Goal: Transaction & Acquisition: Obtain resource

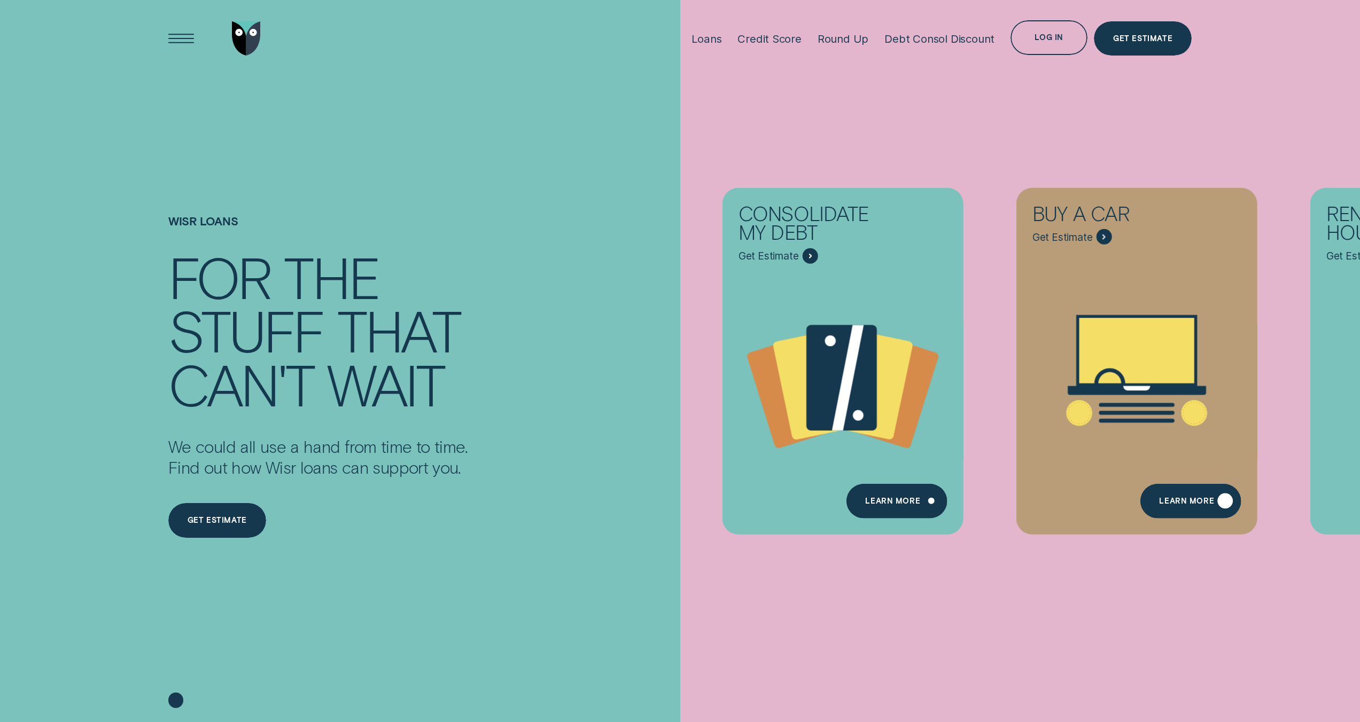
click at [1214, 506] on div "Learn More" at bounding box center [1186, 502] width 55 height 7
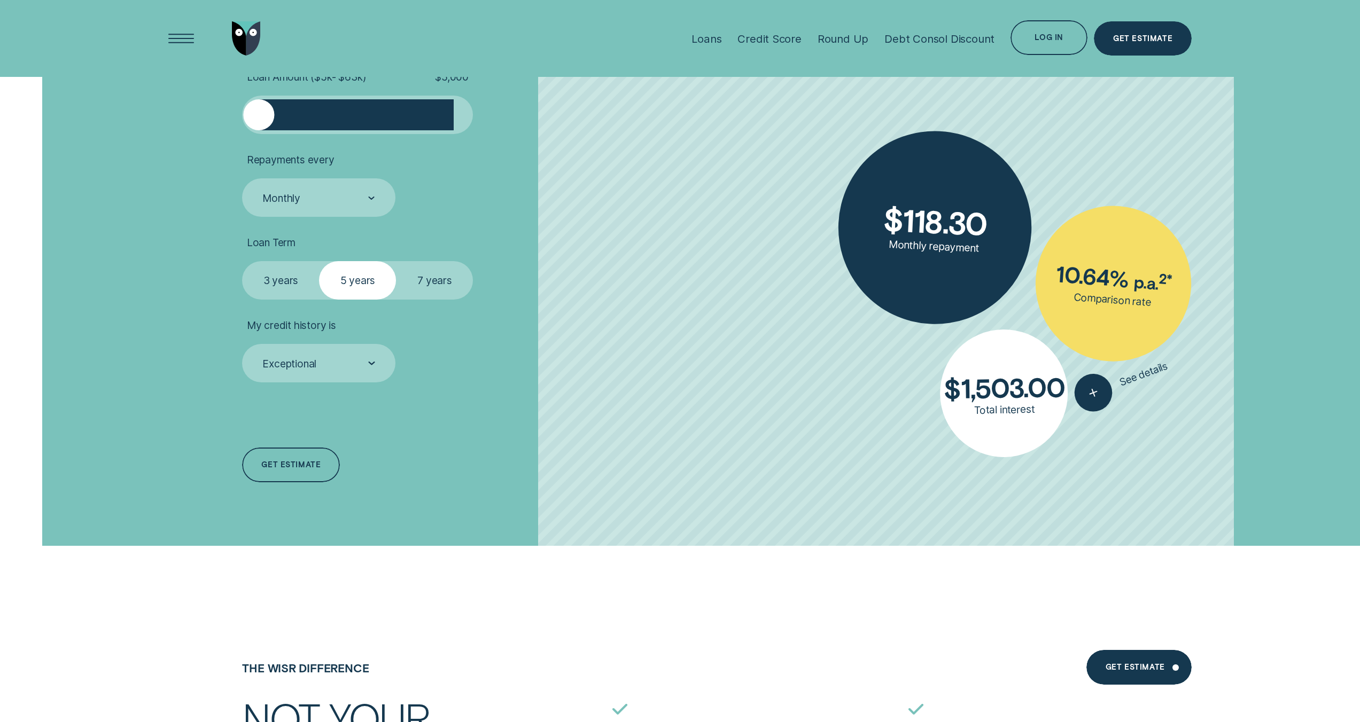
scroll to position [2771, 0]
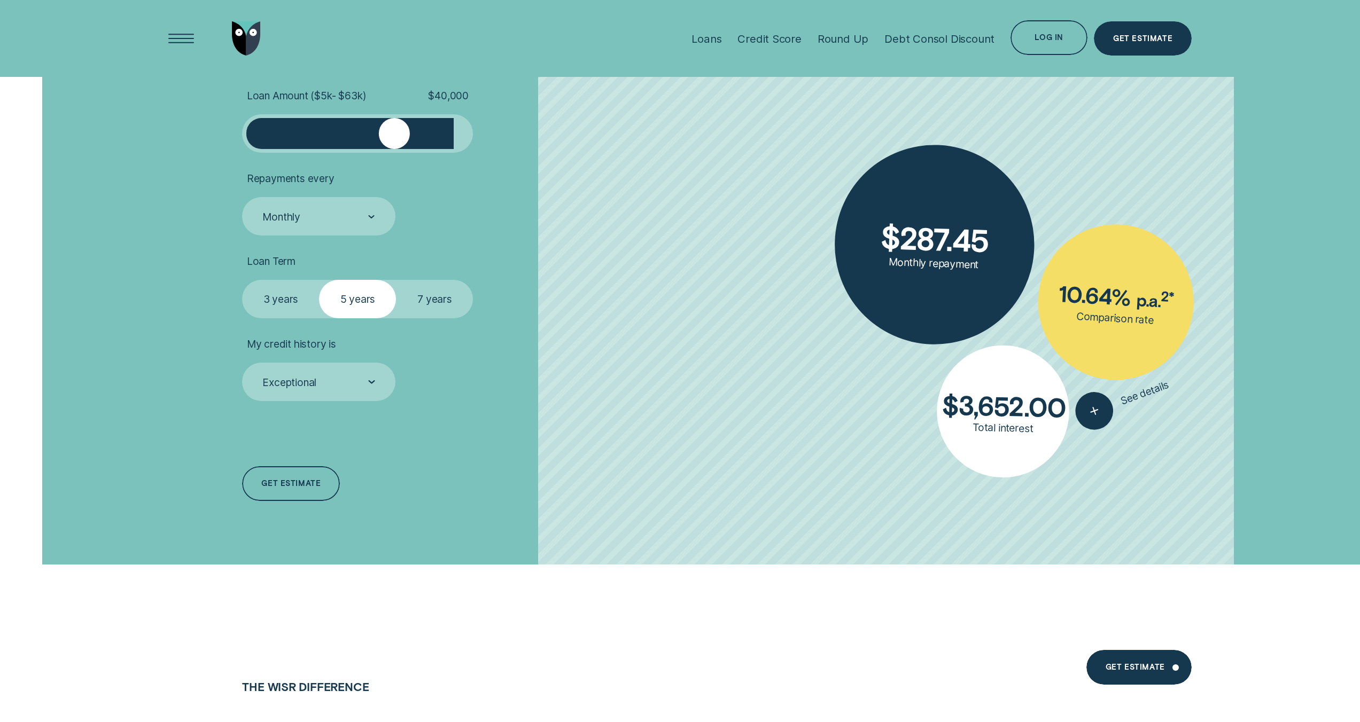
drag, startPoint x: 199, startPoint y: 222, endPoint x: 328, endPoint y: 255, distance: 132.8
click at [328, 255] on ul "Loan Type Select Loan Type Secured Unsecured Loan Amount ( $5k - $63k ) $ 40,00…" at bounding box center [420, 204] width 357 height 394
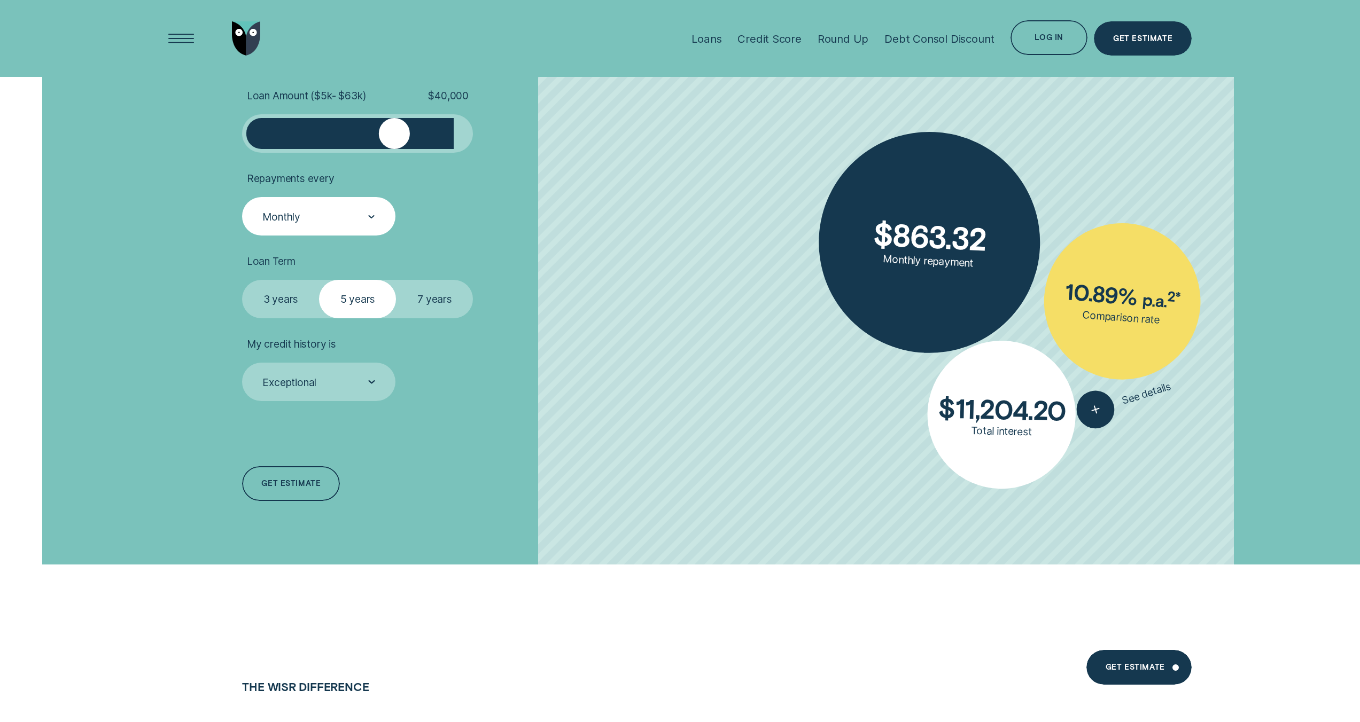
click at [368, 236] on div at bounding box center [371, 216] width 7 height 37
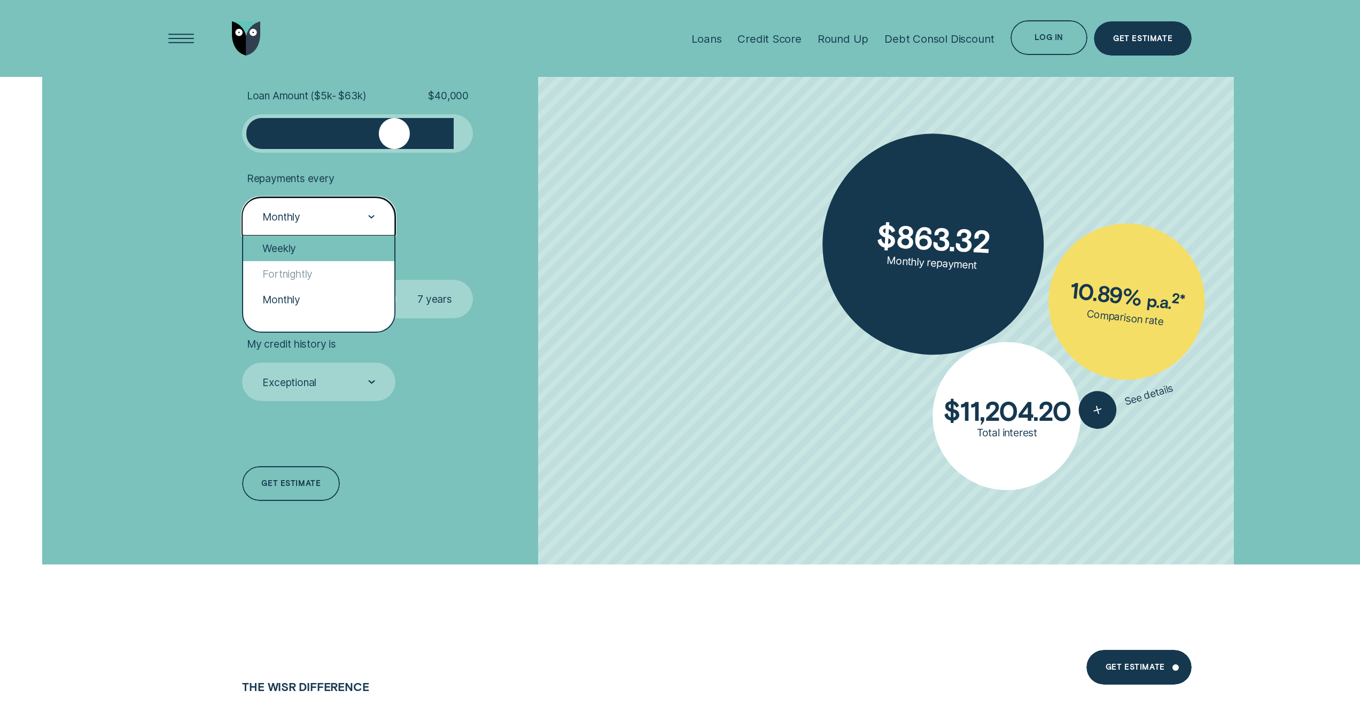
click at [272, 261] on div "Weekly" at bounding box center [318, 249] width 151 height 26
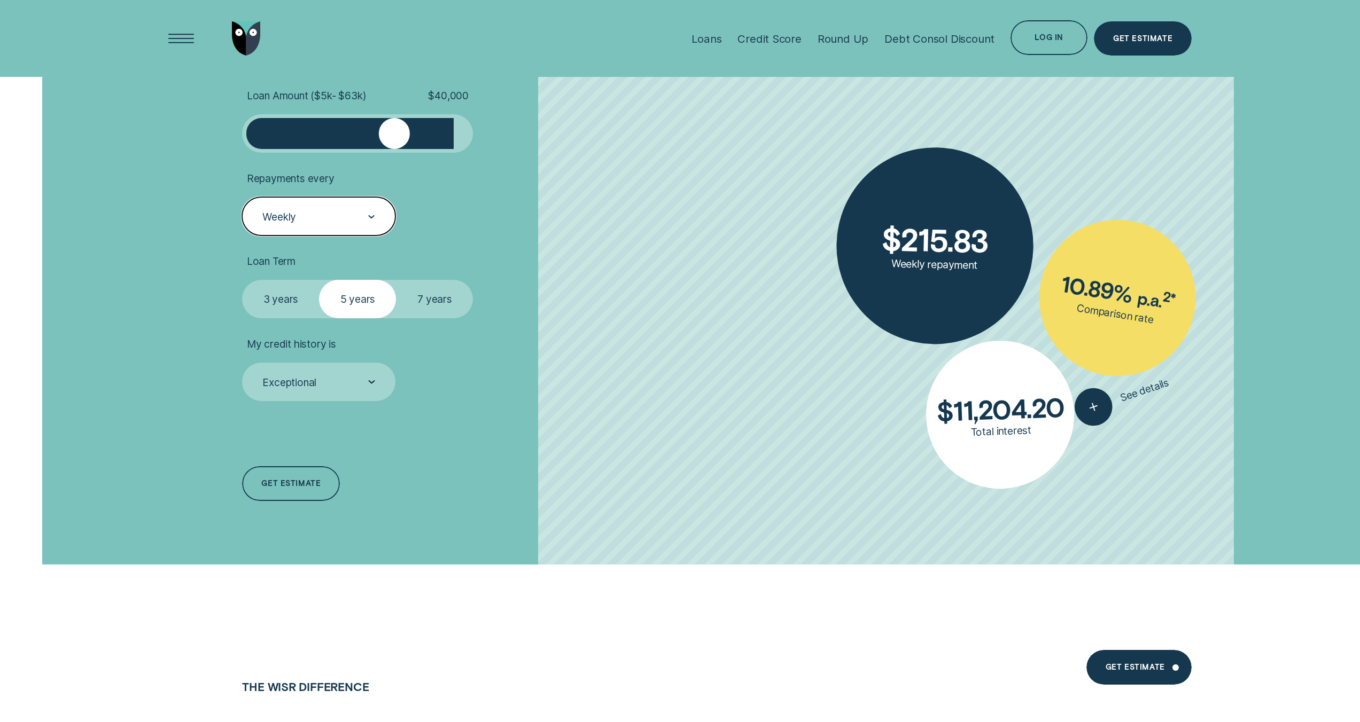
click at [399, 318] on label "7 years" at bounding box center [434, 299] width 77 height 38
click at [396, 280] on input "7 years" at bounding box center [396, 280] width 0 height 0
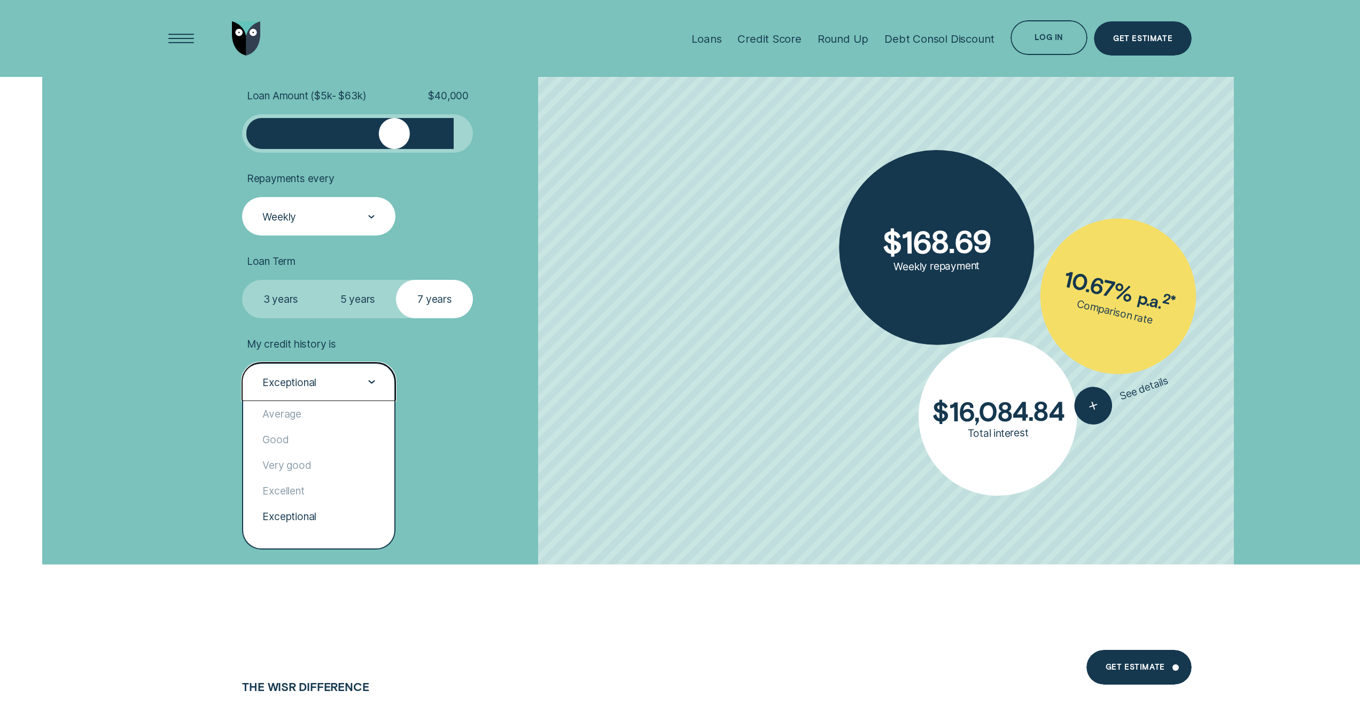
click at [369, 383] on icon at bounding box center [371, 382] width 5 height 2
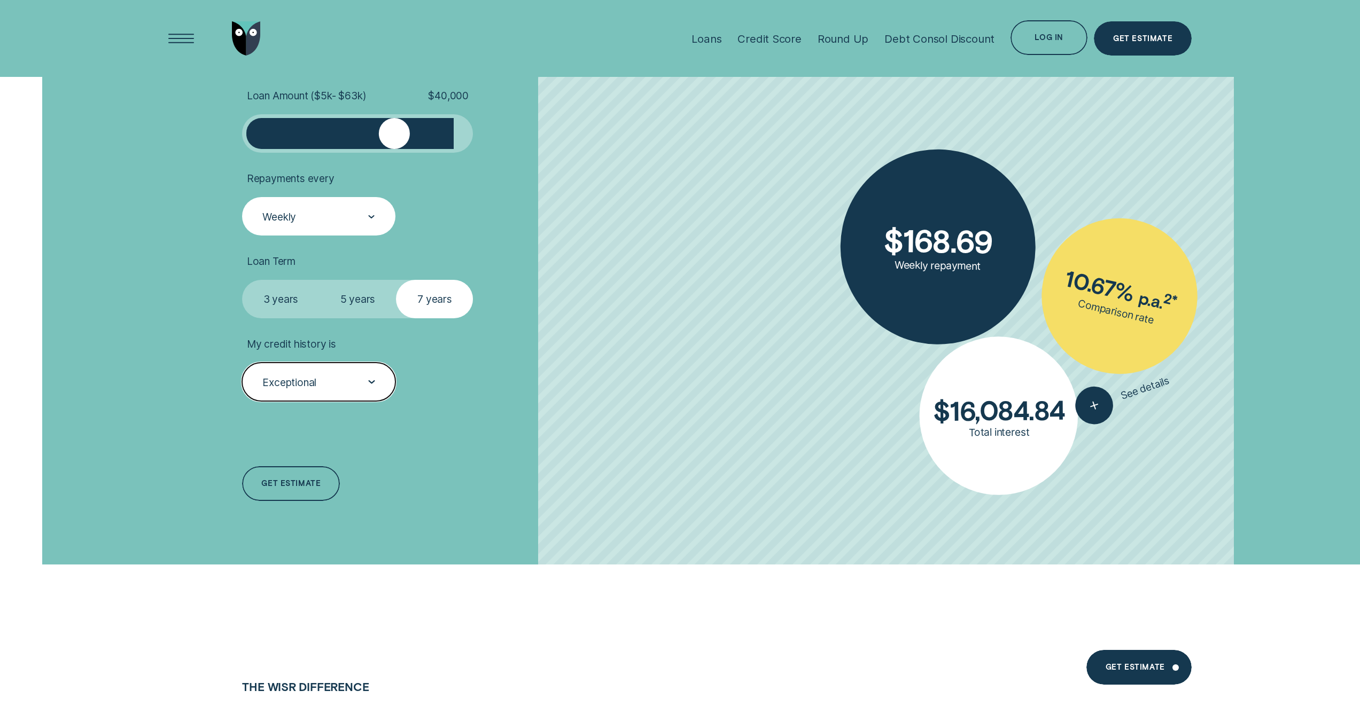
click at [368, 384] on icon at bounding box center [371, 382] width 7 height 4
click at [368, 401] on div at bounding box center [371, 382] width 7 height 37
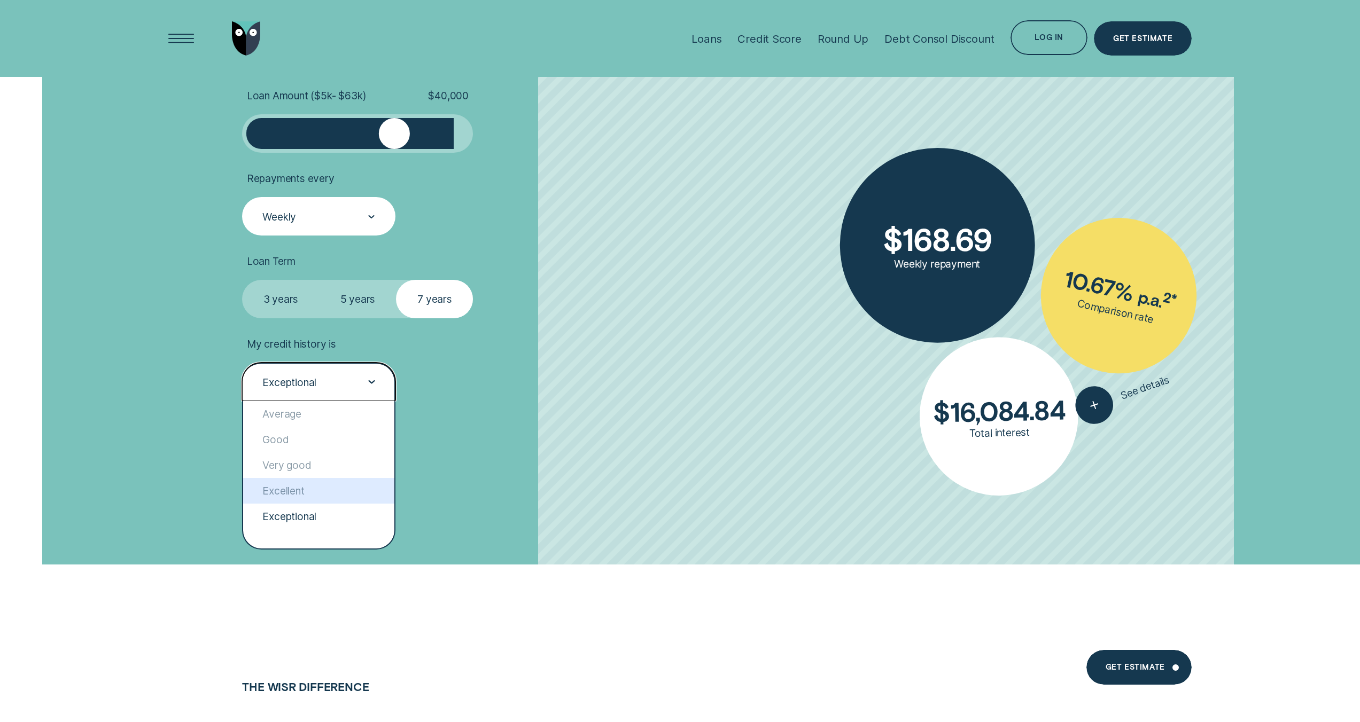
click at [249, 504] on div "Excellent" at bounding box center [318, 491] width 151 height 26
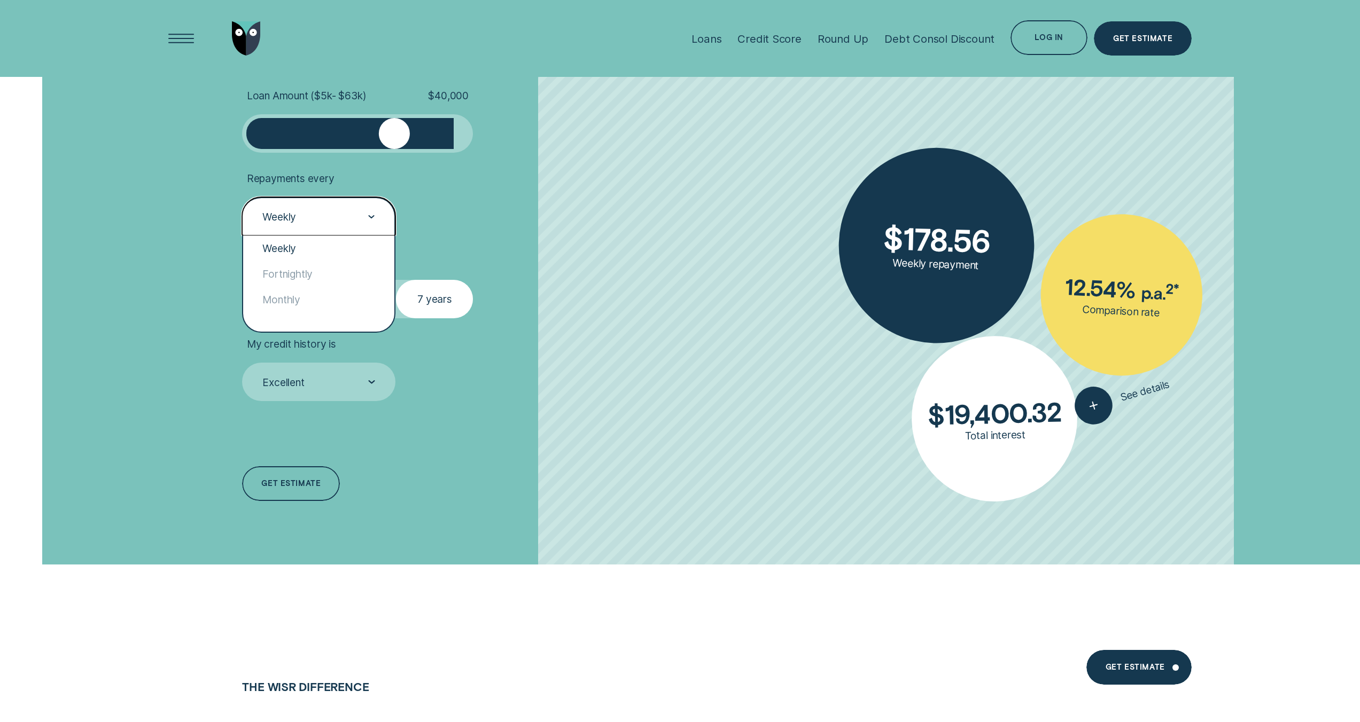
click at [309, 236] on div "Weekly" at bounding box center [318, 216] width 153 height 38
click at [291, 313] on div "Monthly" at bounding box center [318, 300] width 151 height 26
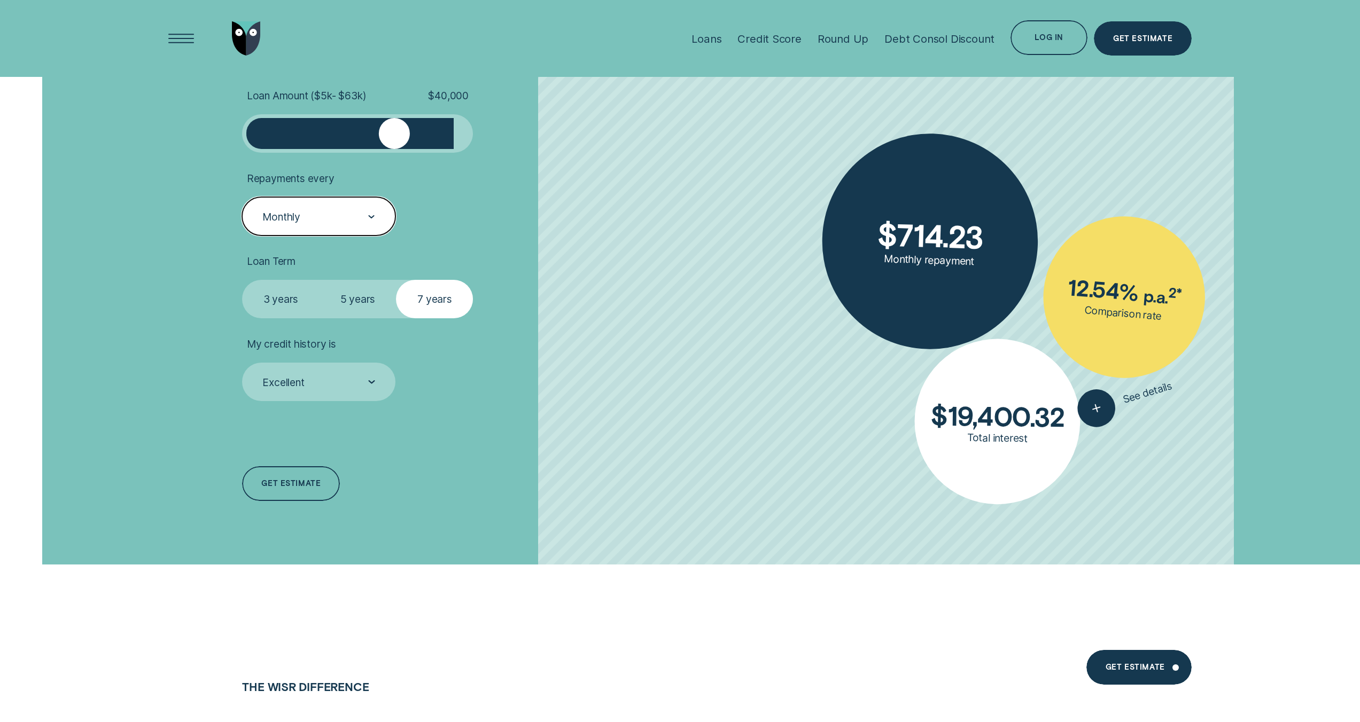
click at [368, 219] on icon at bounding box center [371, 217] width 7 height 4
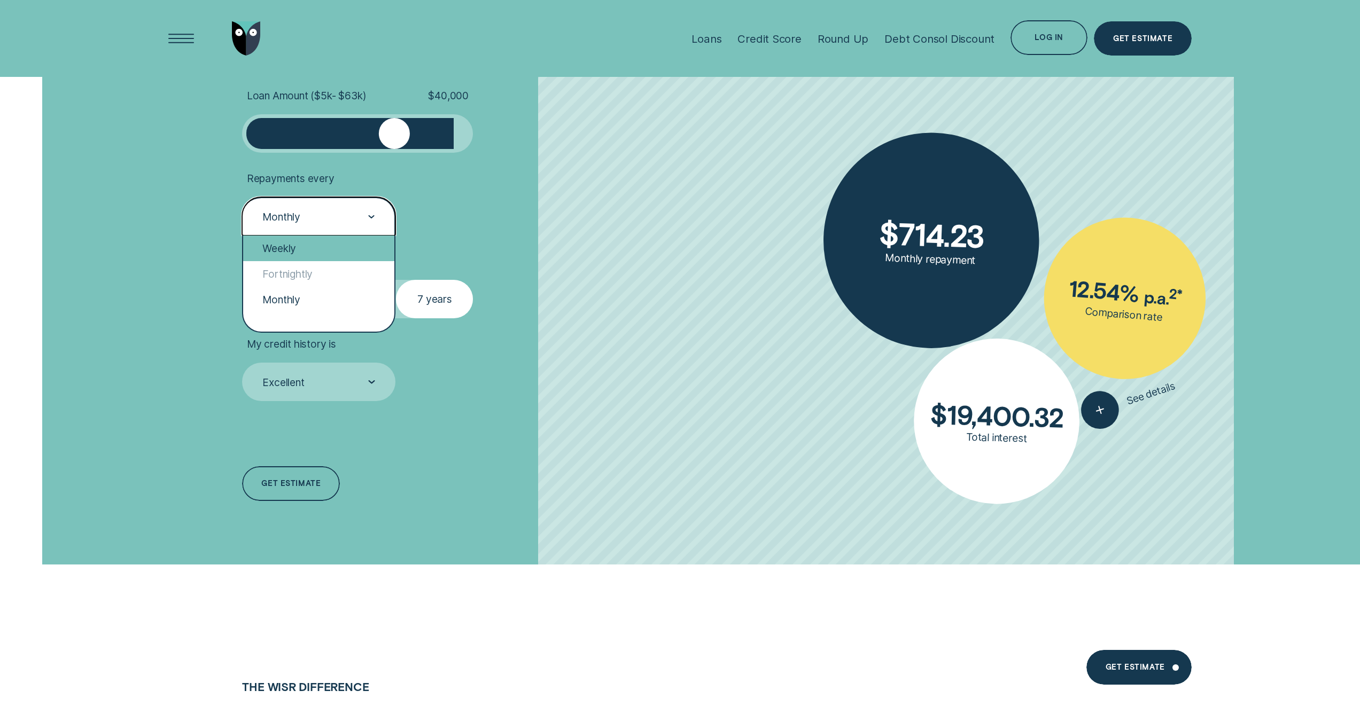
click at [243, 261] on div "Weekly" at bounding box center [318, 249] width 151 height 26
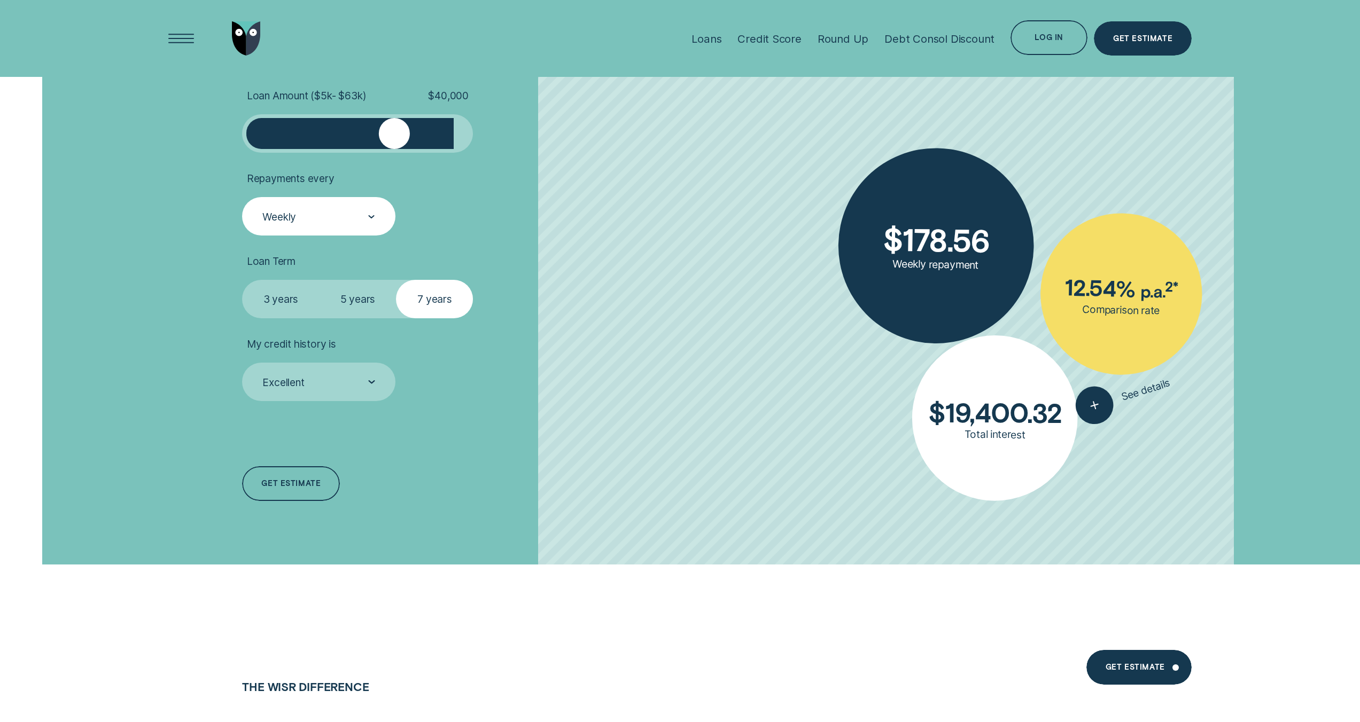
click at [319, 318] on label "5 years" at bounding box center [357, 299] width 77 height 38
click at [319, 280] on input "5 years" at bounding box center [319, 280] width 0 height 0
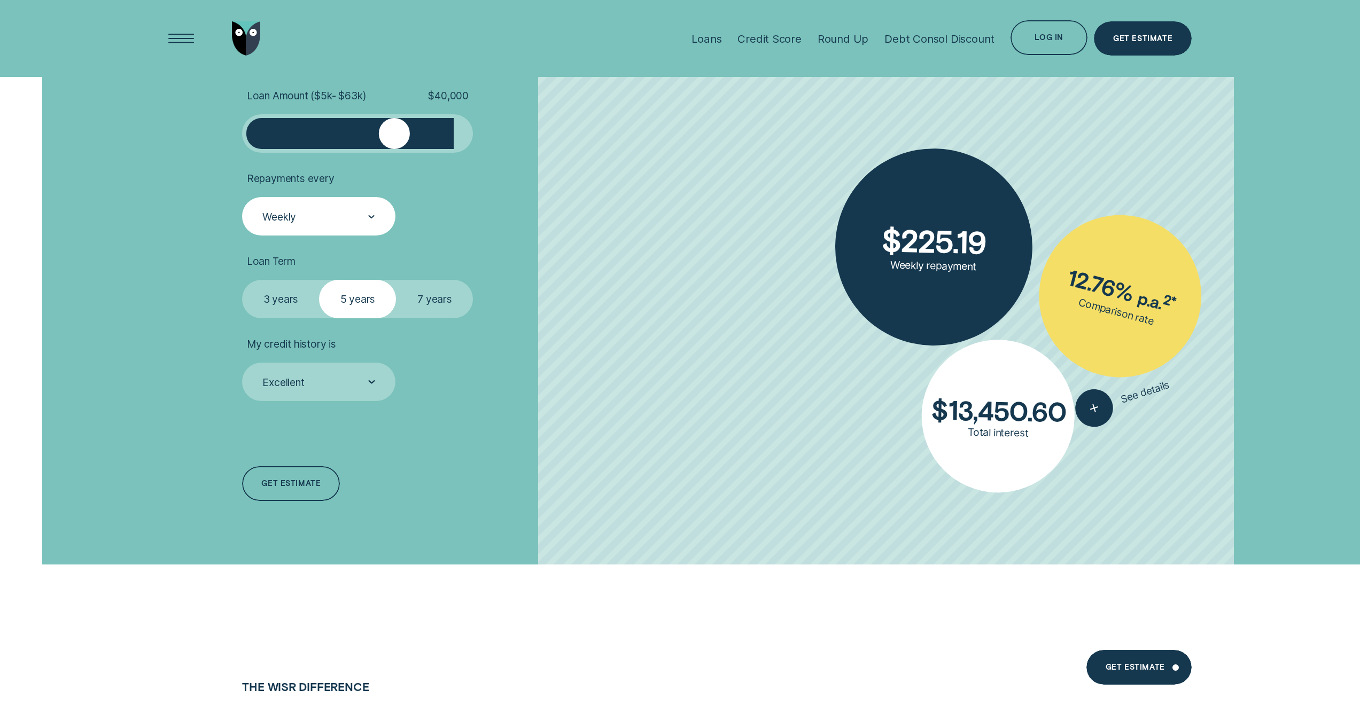
click at [242, 318] on label "3 years" at bounding box center [280, 299] width 77 height 38
click at [242, 280] on input "3 years" at bounding box center [242, 280] width 0 height 0
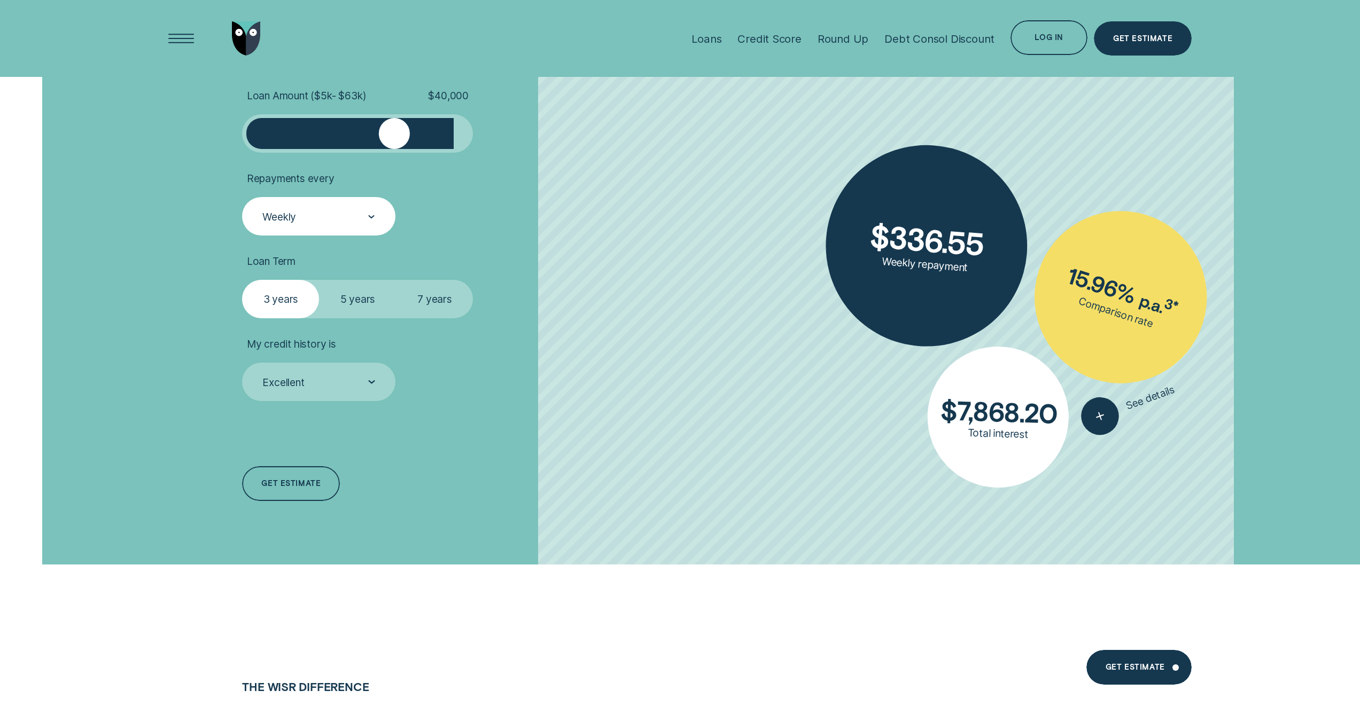
click at [400, 318] on label "7 years" at bounding box center [434, 299] width 77 height 38
click at [396, 280] on input "7 years" at bounding box center [396, 280] width 0 height 0
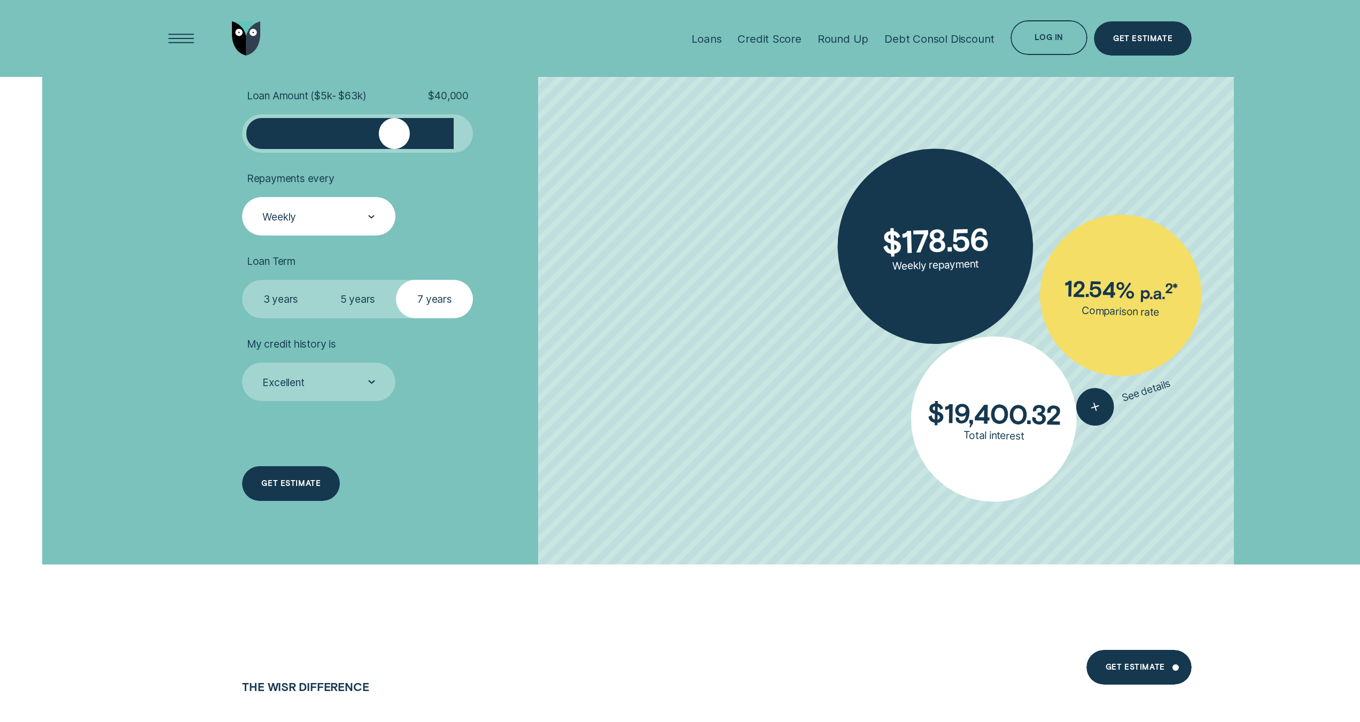
click at [261, 487] on div "Get estimate" at bounding box center [290, 483] width 59 height 7
